Goal: Transaction & Acquisition: Purchase product/service

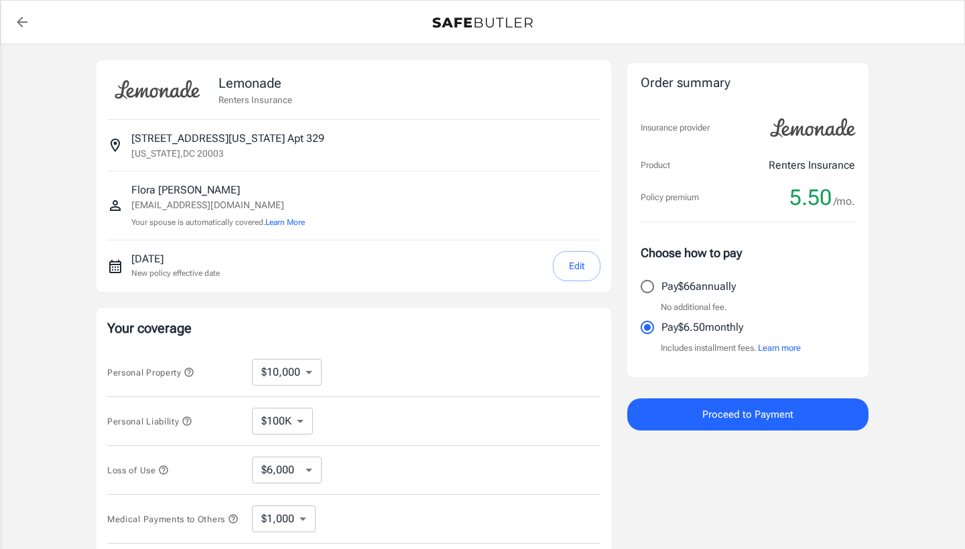
select select "6000"
select select "500"
select select "6000"
select select "500"
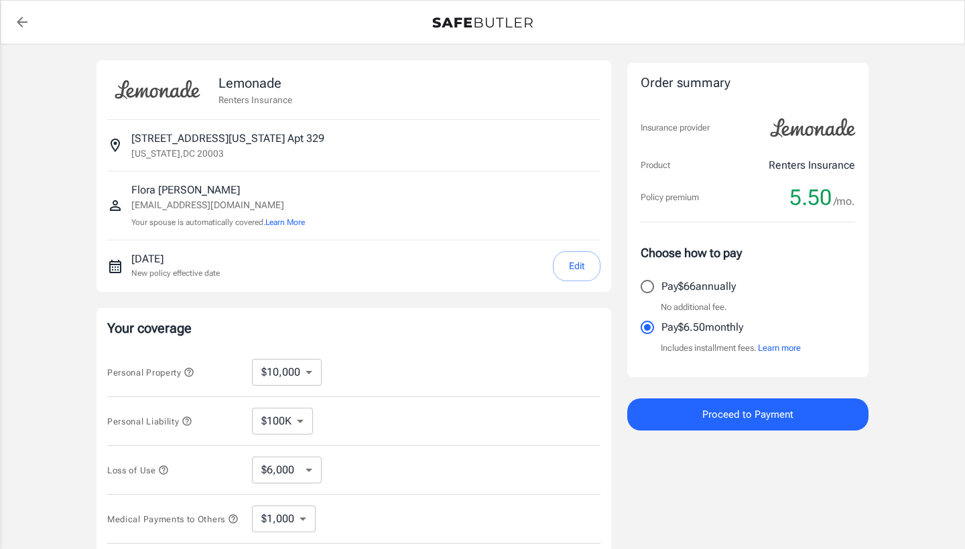
scroll to position [179, 0]
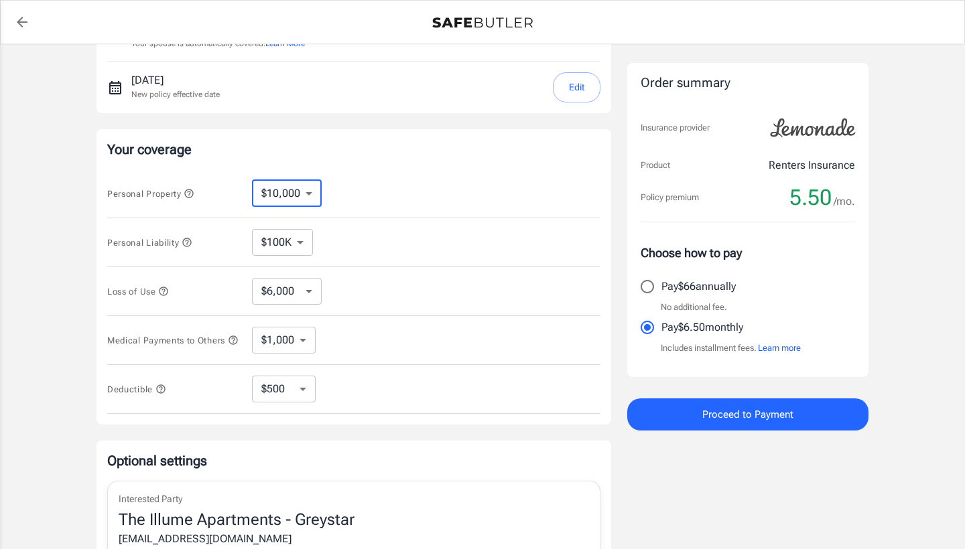
drag, startPoint x: 275, startPoint y: 187, endPoint x: 301, endPoint y: 222, distance: 43.7
click at [368, 226] on div "Personal Property $10,000 $15,000 $20,000 $25,000 $30,000 $40,000 $50,000 $100K…" at bounding box center [353, 292] width 493 height 245
select select "3000"
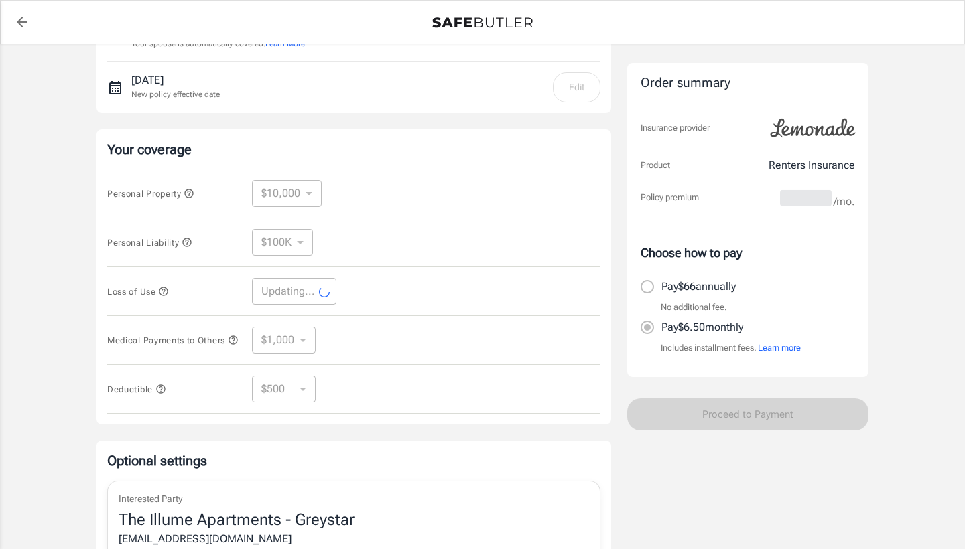
select select "3000"
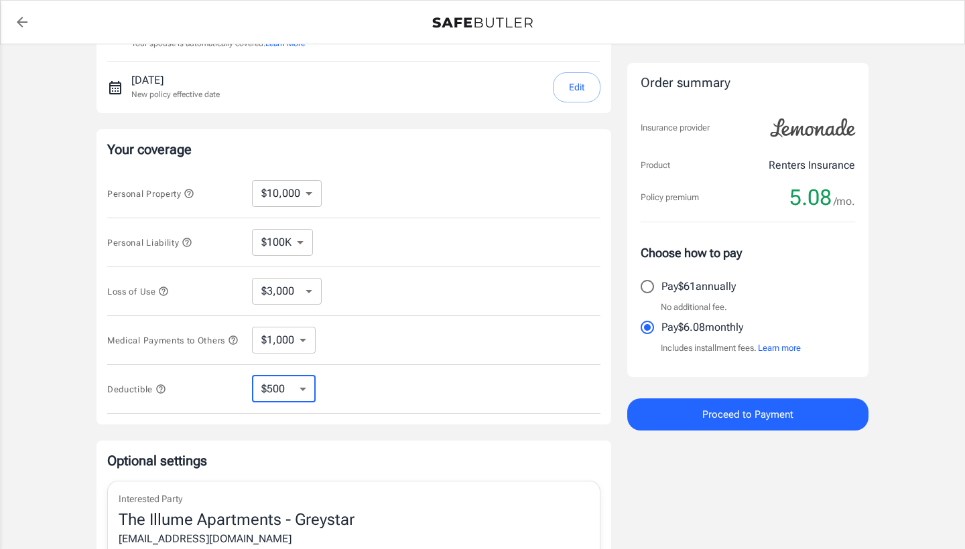
select select "250"
select select "2500"
click at [165, 393] on icon "button" at bounding box center [160, 389] width 9 height 9
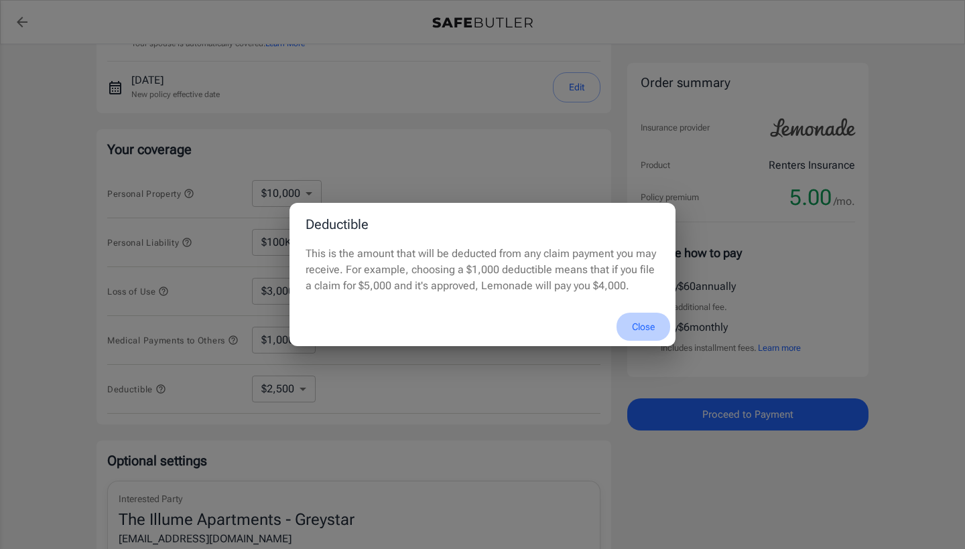
click at [645, 326] on button "Close" at bounding box center [643, 327] width 54 height 29
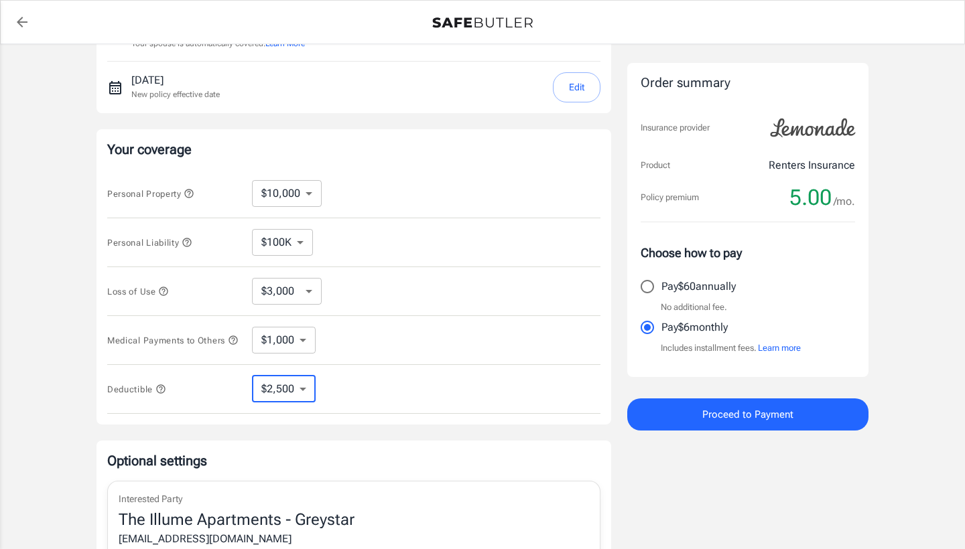
select select "250"
select select "1000"
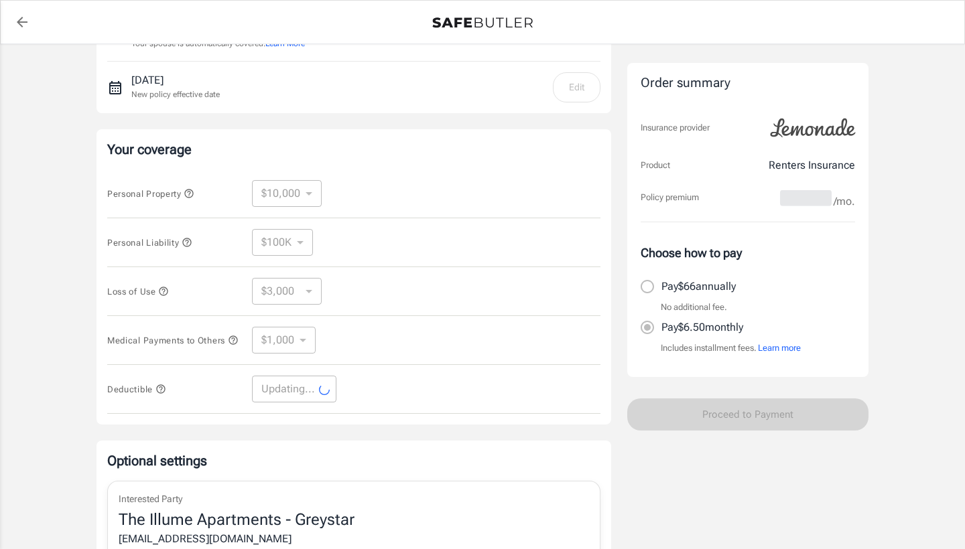
select select "1000"
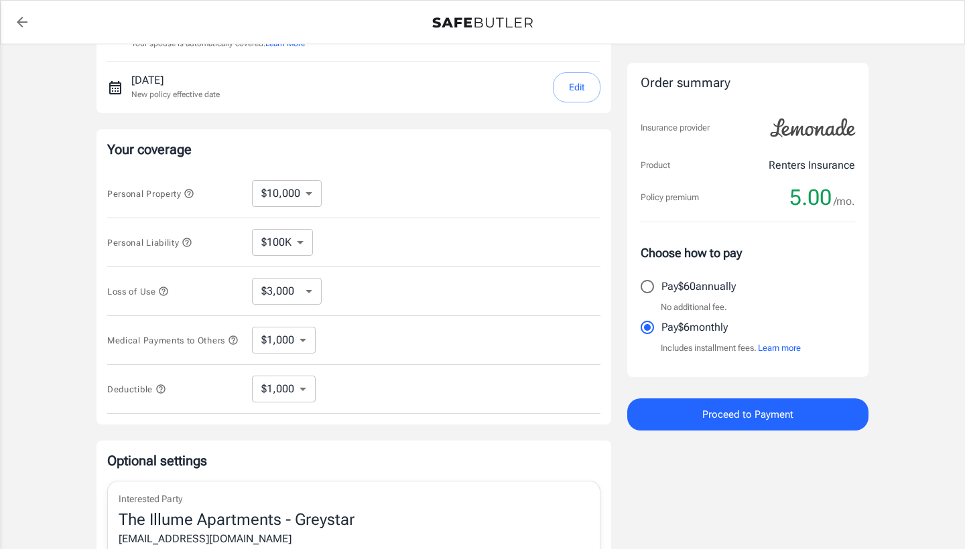
click at [775, 426] on button "Proceed to Payment" at bounding box center [747, 415] width 241 height 32
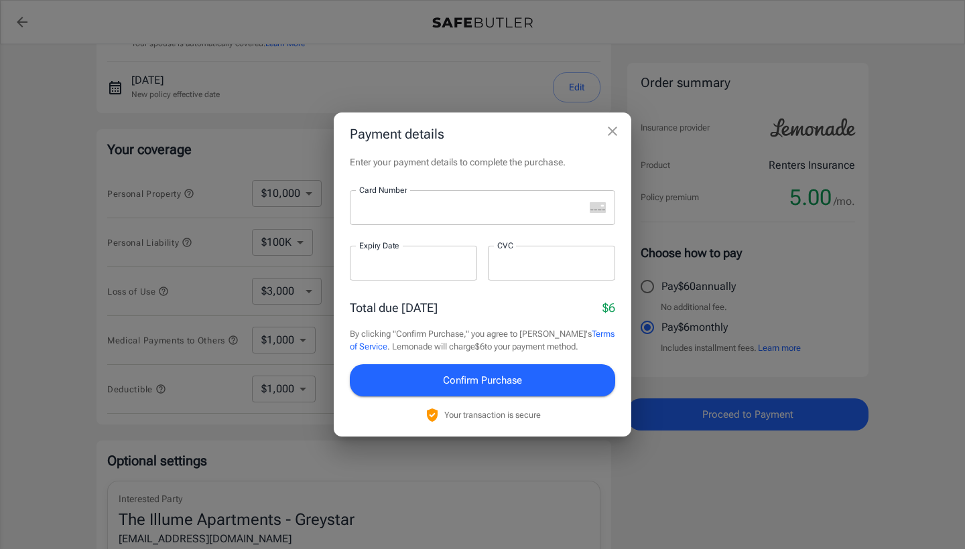
click at [610, 135] on icon "close" at bounding box center [612, 131] width 9 height 9
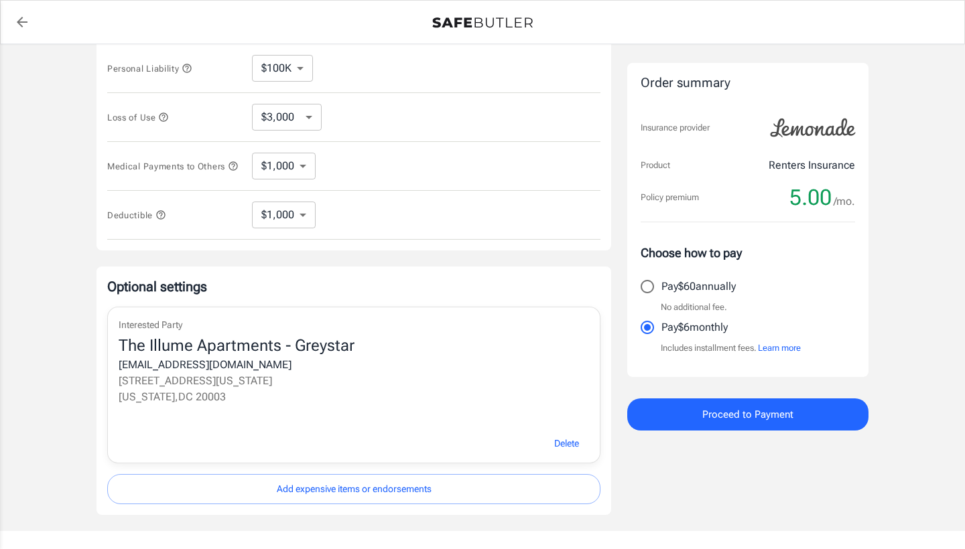
scroll to position [354, 0]
click at [565, 449] on span "Delete" at bounding box center [566, 443] width 25 height 17
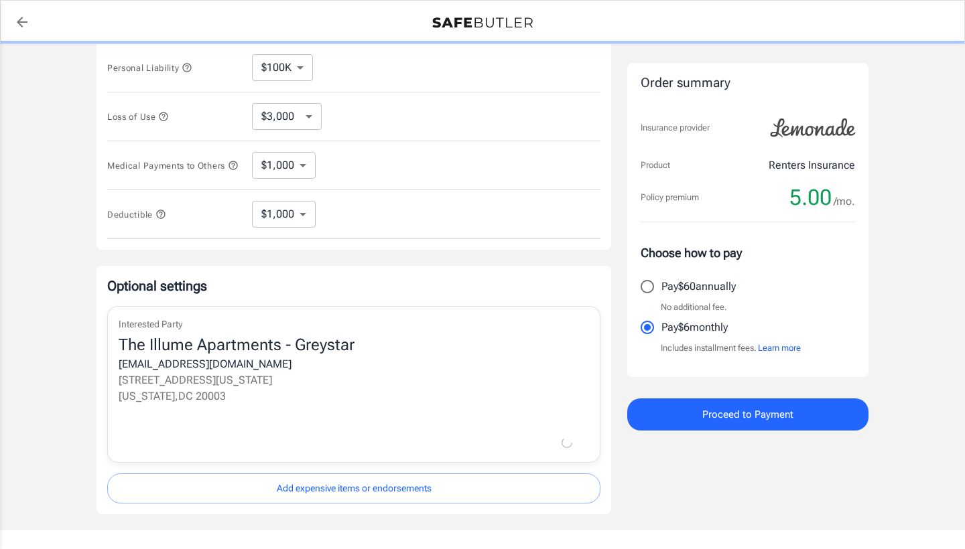
scroll to position [306, 0]
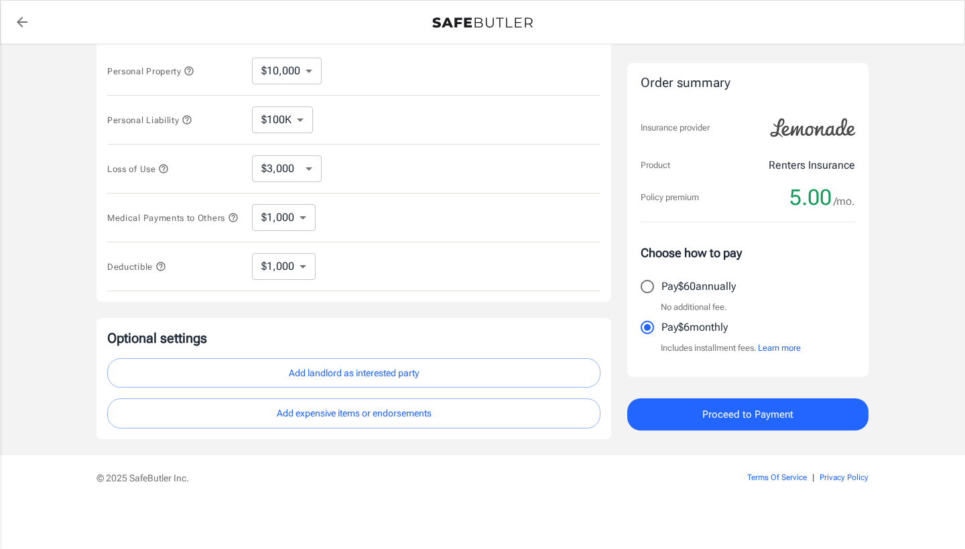
click at [440, 380] on button "Add landlord as interested party" at bounding box center [353, 373] width 493 height 30
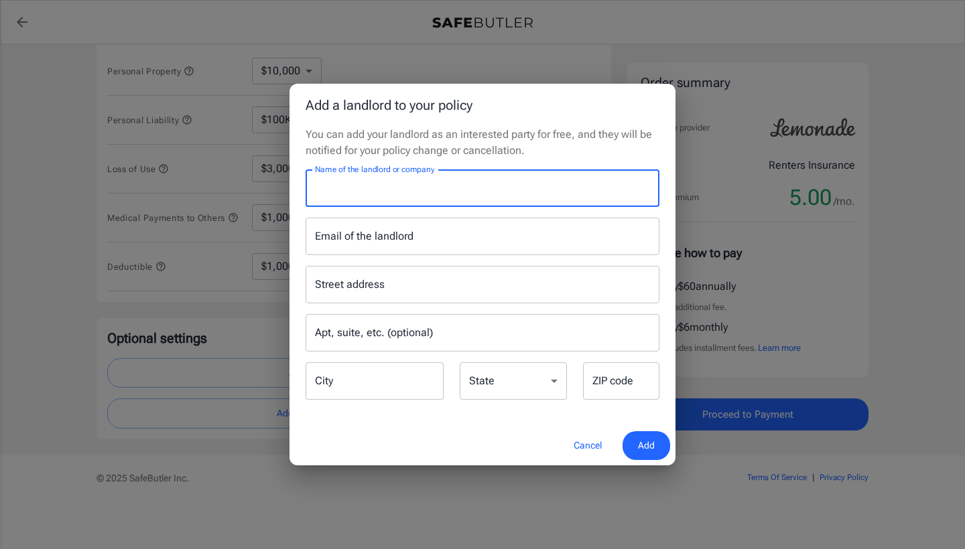
click at [452, 198] on input "Name of the landlord or company" at bounding box center [483, 189] width 354 height 38
paste input "The Illume Apartments - Greystar"
type input "The Illume Apartments - Greystar"
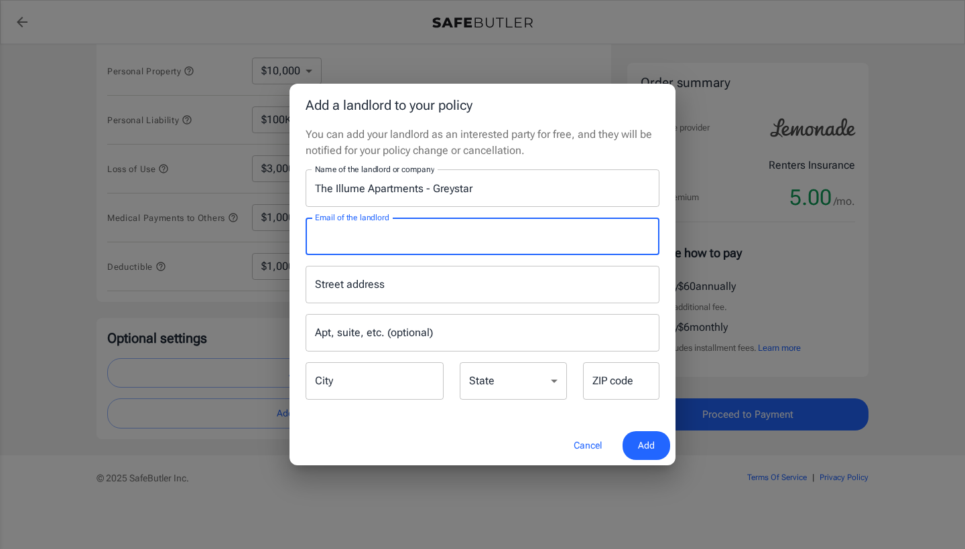
click at [411, 246] on input "Email of the landlord" at bounding box center [483, 237] width 354 height 38
paste input "[STREET_ADDRESS][US_STATE]"
type input "[STREET_ADDRESS][US_STATE]"
drag, startPoint x: 461, startPoint y: 239, endPoint x: 202, endPoint y: 230, distance: 259.4
click at [210, 238] on div "Add a landlord to your policy You can add your landlord as an interested party …" at bounding box center [482, 274] width 965 height 549
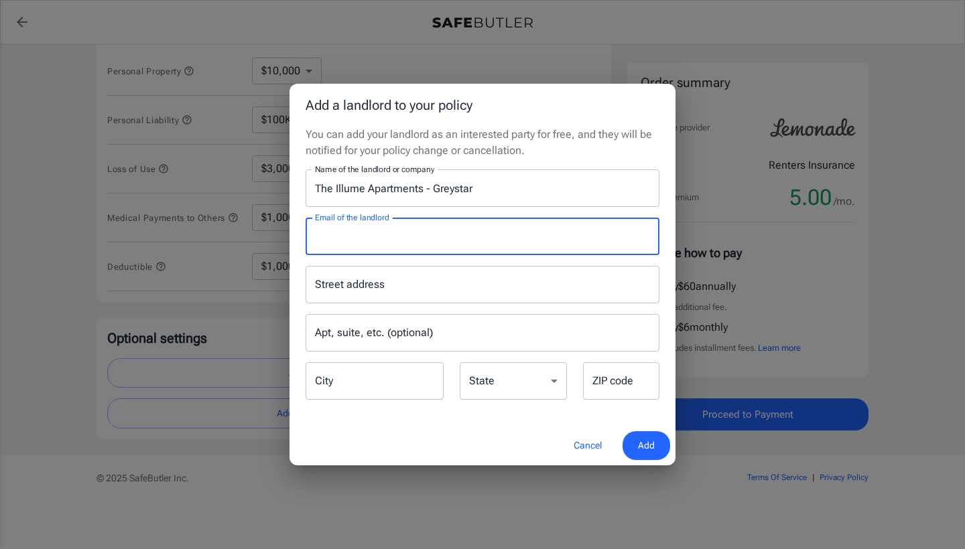
click at [344, 289] on input "Street address" at bounding box center [483, 284] width 342 height 25
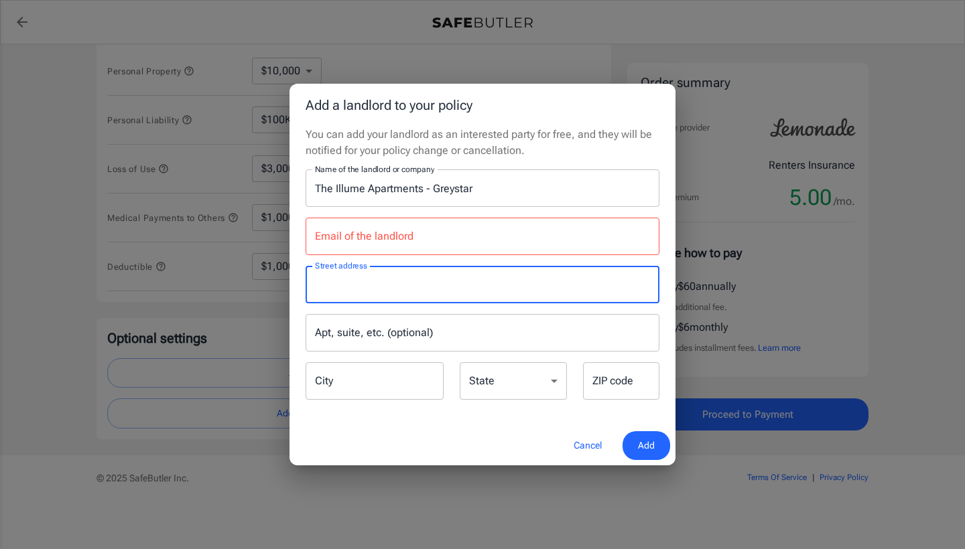
paste input "[STREET_ADDRESS][US_STATE]"
type input "[STREET_ADDRESS][US_STATE]"
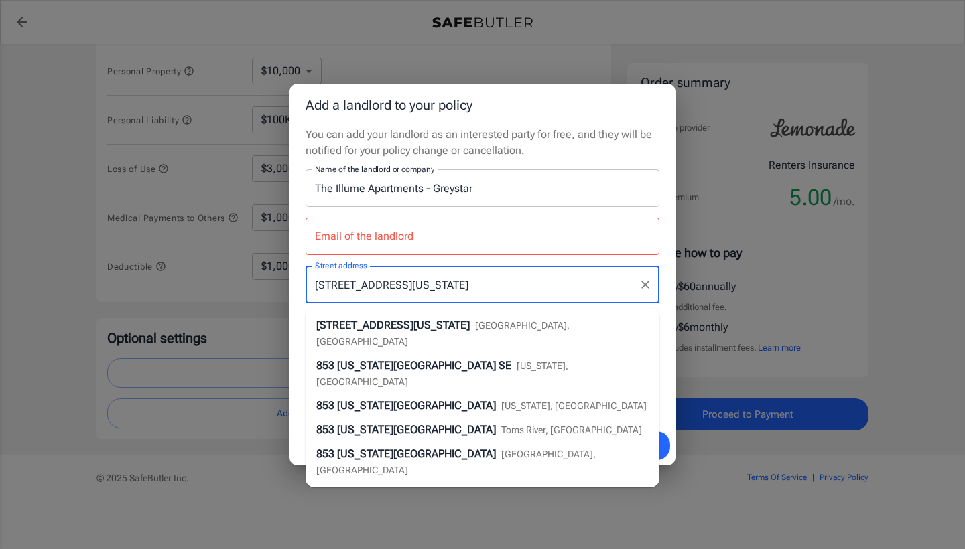
click at [401, 359] on span "[US_STATE][GEOGRAPHIC_DATA] SE" at bounding box center [424, 365] width 174 height 13
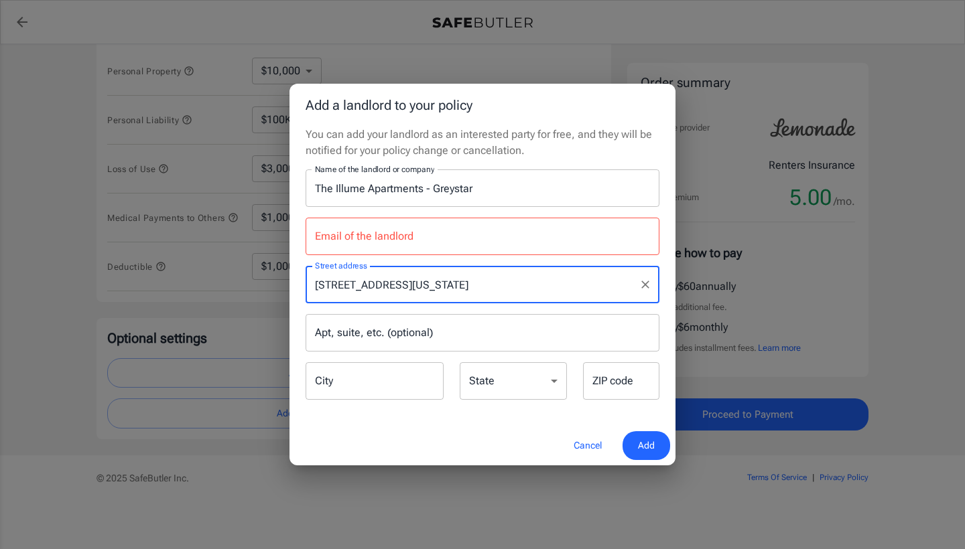
type input "[US_STATE]"
select select "DC"
type input "20003"
type input "[STREET_ADDRESS][US_STATE]"
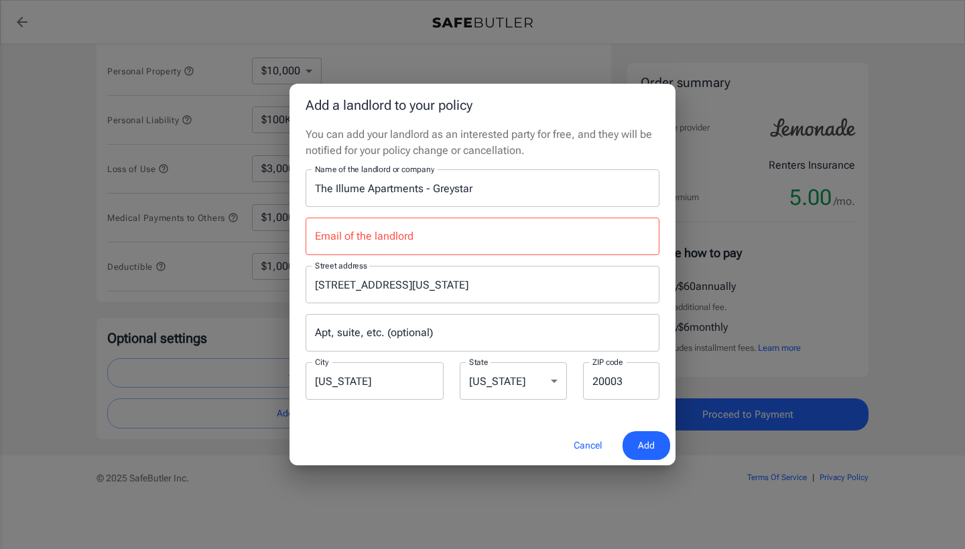
click at [432, 242] on input "Email of the landlord" at bounding box center [483, 237] width 354 height 38
paste input "[EMAIL_ADDRESS][DOMAIN_NAME]"
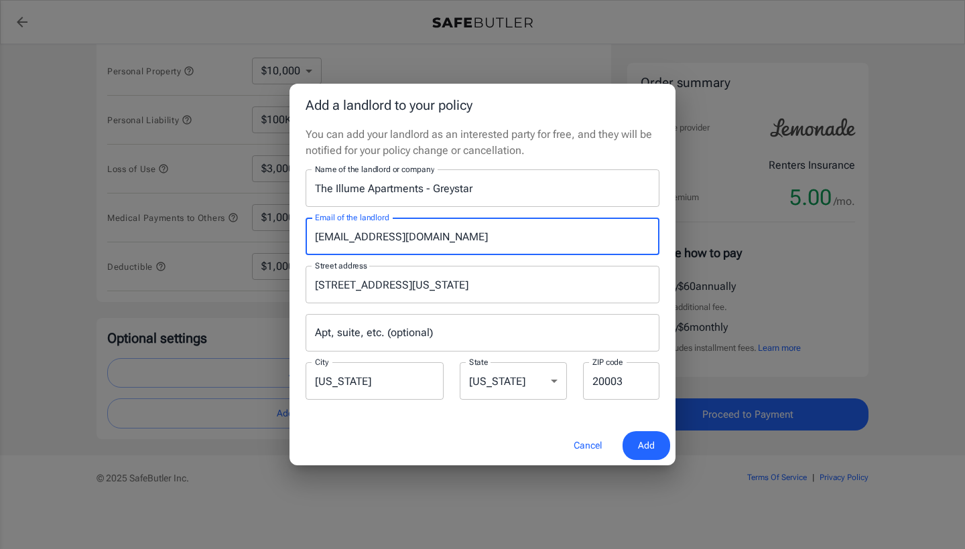
type input "[EMAIL_ADDRESS][DOMAIN_NAME]"
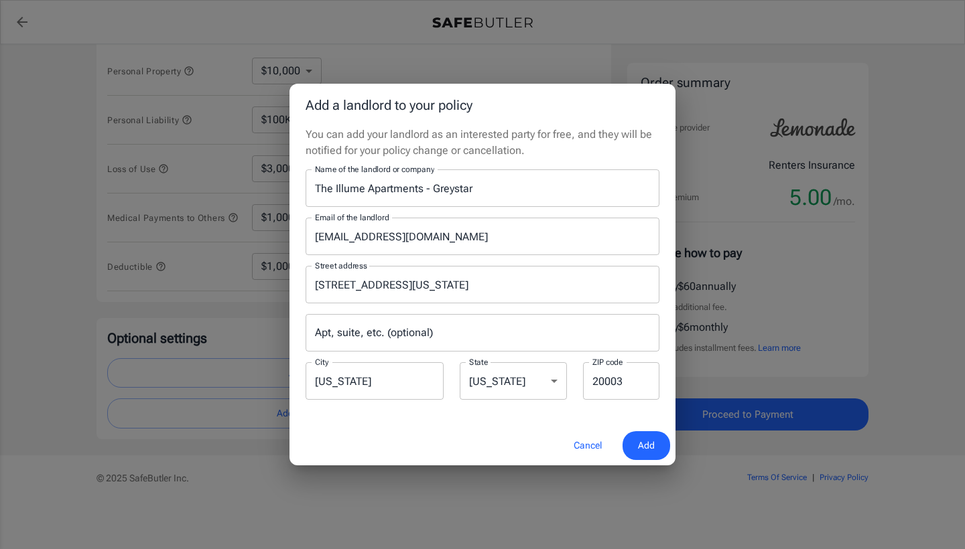
click at [452, 427] on div "Cancel Add" at bounding box center [482, 446] width 386 height 40
click at [658, 444] on button "Add" at bounding box center [646, 446] width 48 height 29
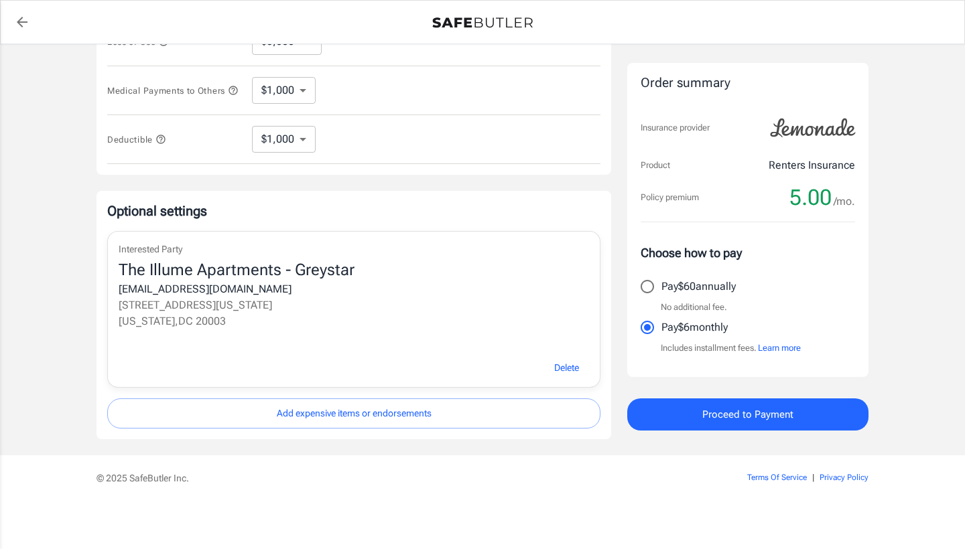
scroll to position [433, 0]
click at [732, 418] on span "Proceed to Payment" at bounding box center [747, 414] width 91 height 17
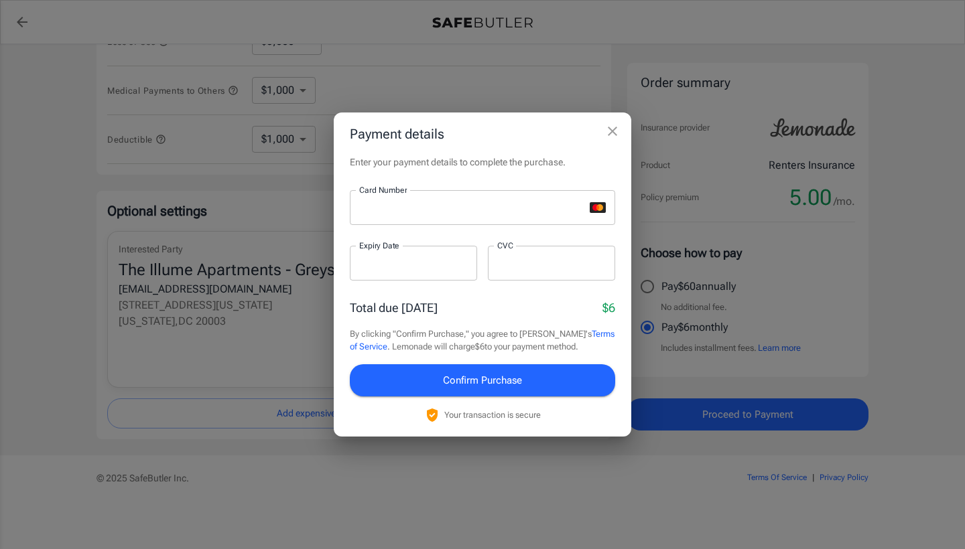
click at [513, 271] on div at bounding box center [551, 263] width 127 height 35
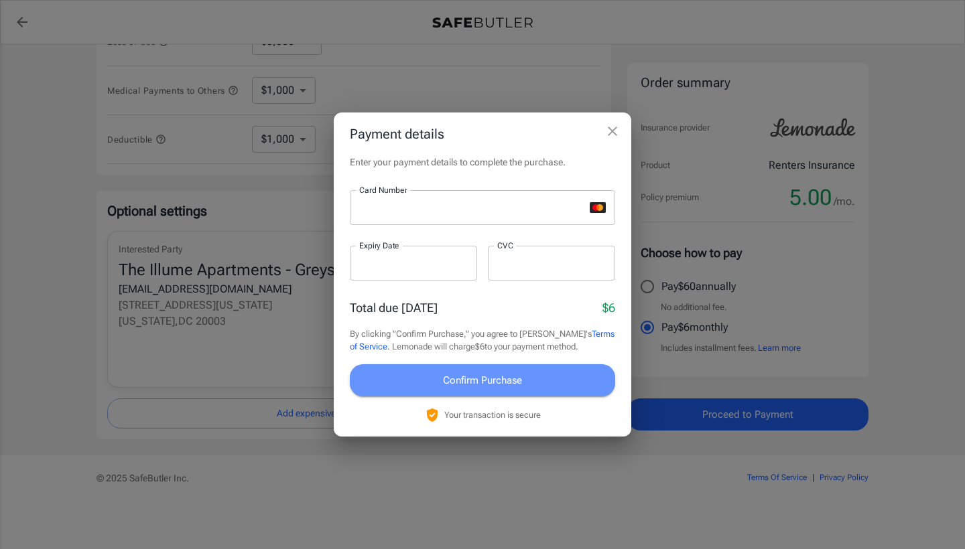
click at [517, 372] on span "Confirm Purchase" at bounding box center [482, 380] width 79 height 17
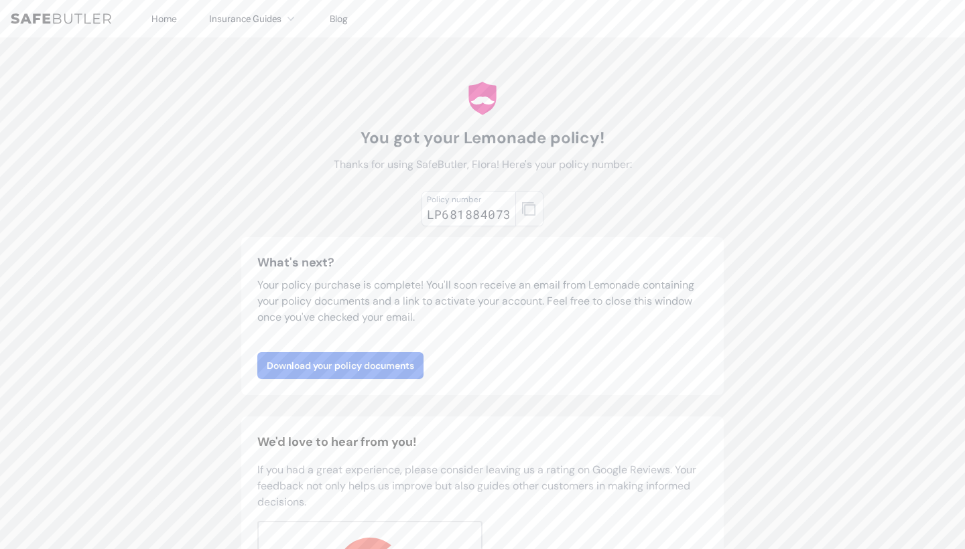
click at [525, 197] on button "button" at bounding box center [529, 209] width 28 height 35
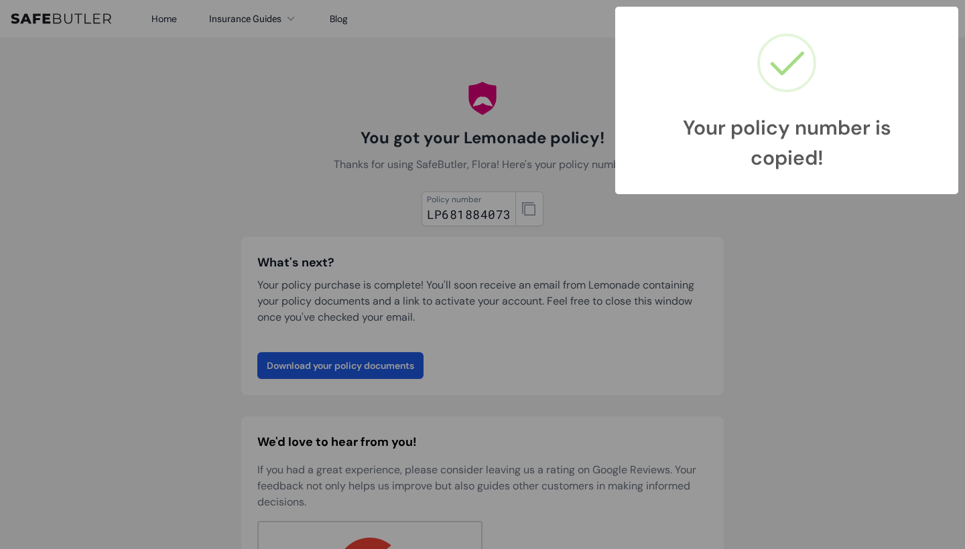
click at [823, 278] on div "Your policy number is copied! × OK Cancel" at bounding box center [482, 274] width 965 height 549
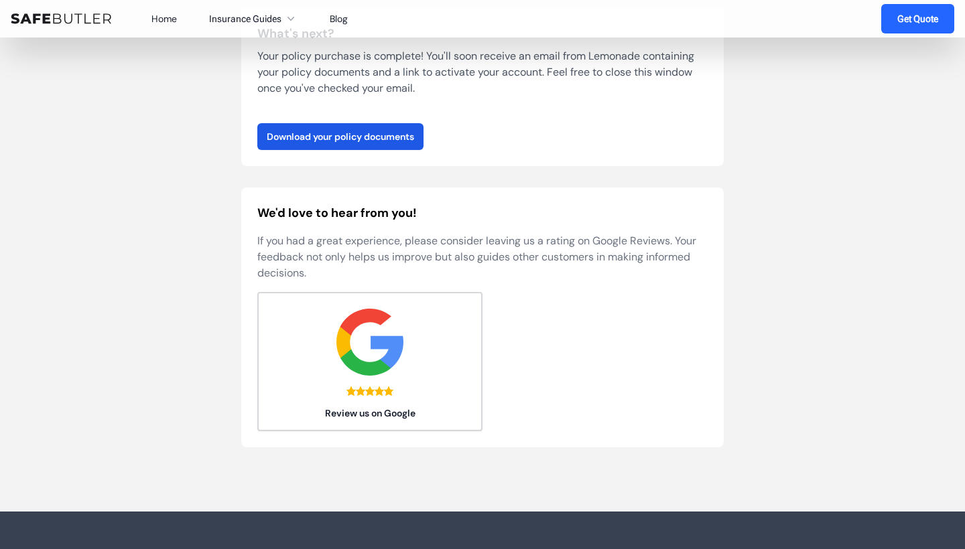
scroll to position [277, 0]
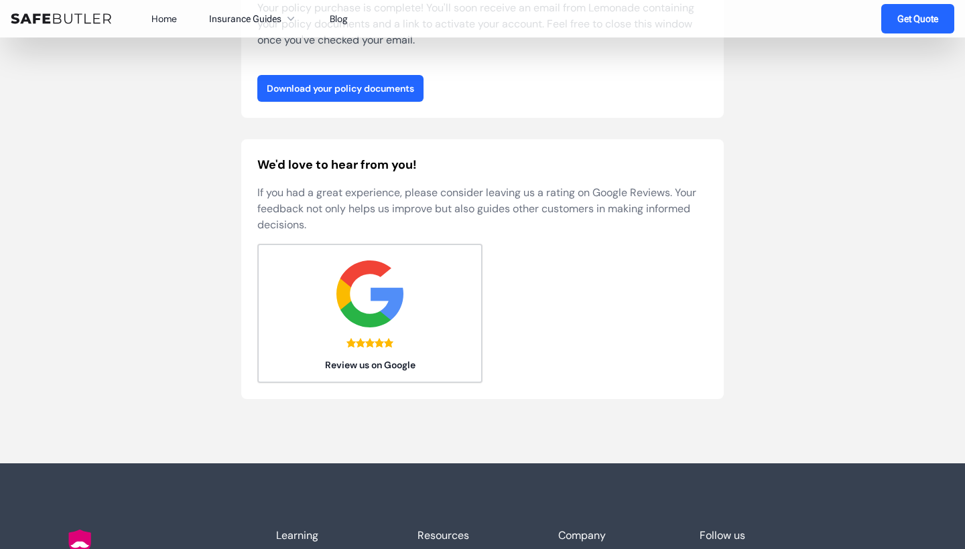
click at [336, 83] on link "Download your policy documents" at bounding box center [340, 88] width 166 height 27
